Goal: Check status: Check status

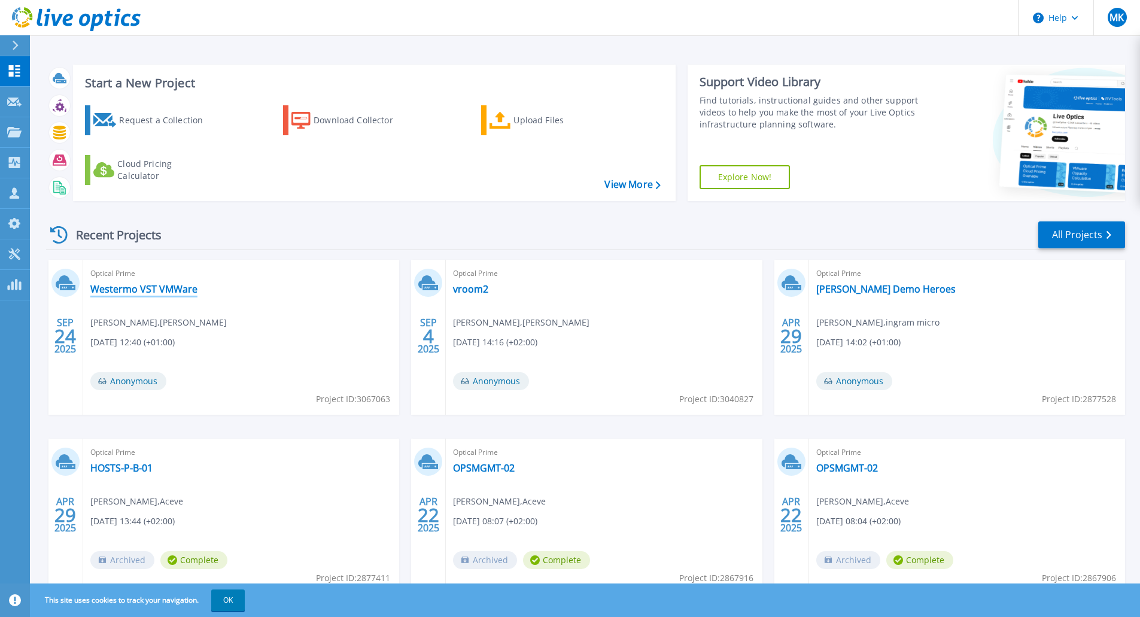
click at [151, 287] on link "Westermo VST VMWare" at bounding box center [143, 289] width 107 height 12
